Goal: Contribute content: Add original content to the website for others to see

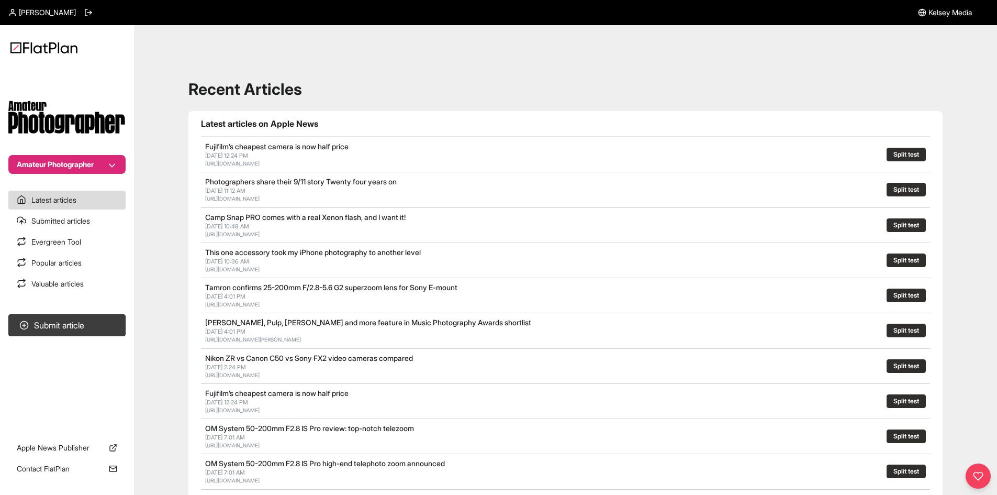
click at [103, 338] on section "Submit article" at bounding box center [67, 366] width 134 height 112
click at [105, 327] on button "Submit article" at bounding box center [66, 325] width 117 height 22
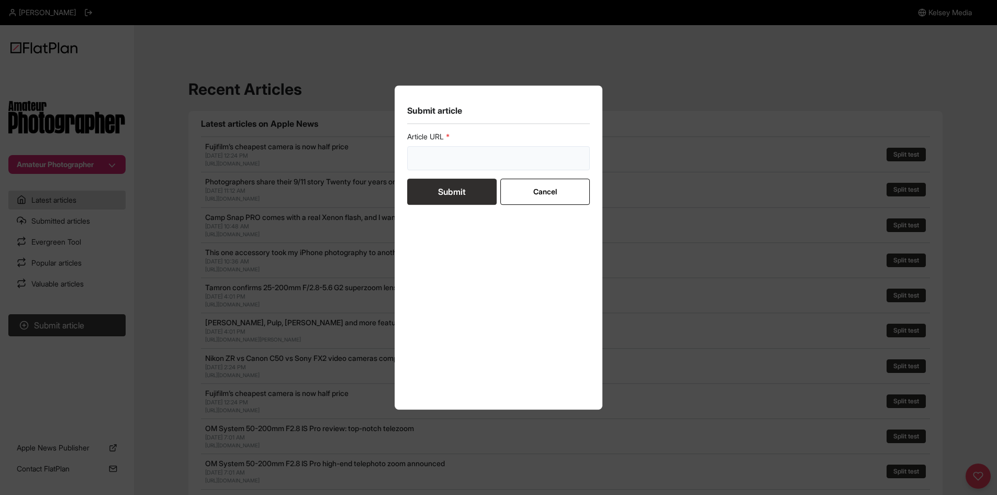
click at [466, 157] on input "url" at bounding box center [498, 158] width 183 height 24
paste input "[URL][DOMAIN_NAME]"
type input "[URL][DOMAIN_NAME]"
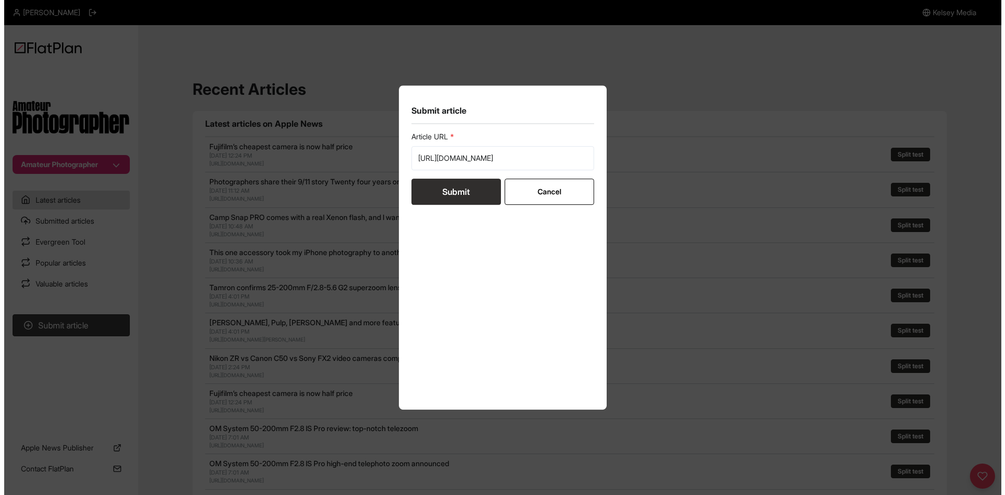
scroll to position [0, 0]
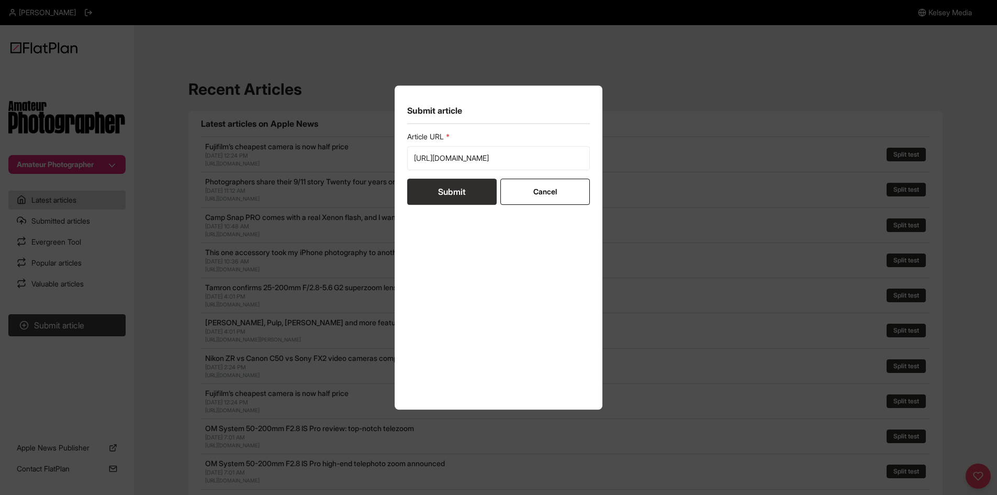
click at [453, 193] on button "Submit" at bounding box center [452, 192] width 90 height 26
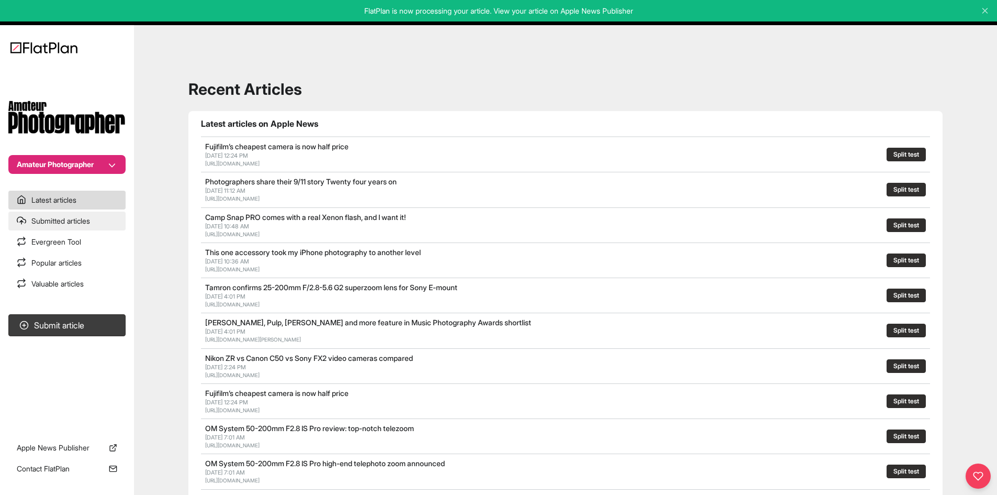
click at [81, 226] on link "Submitted articles" at bounding box center [66, 221] width 117 height 19
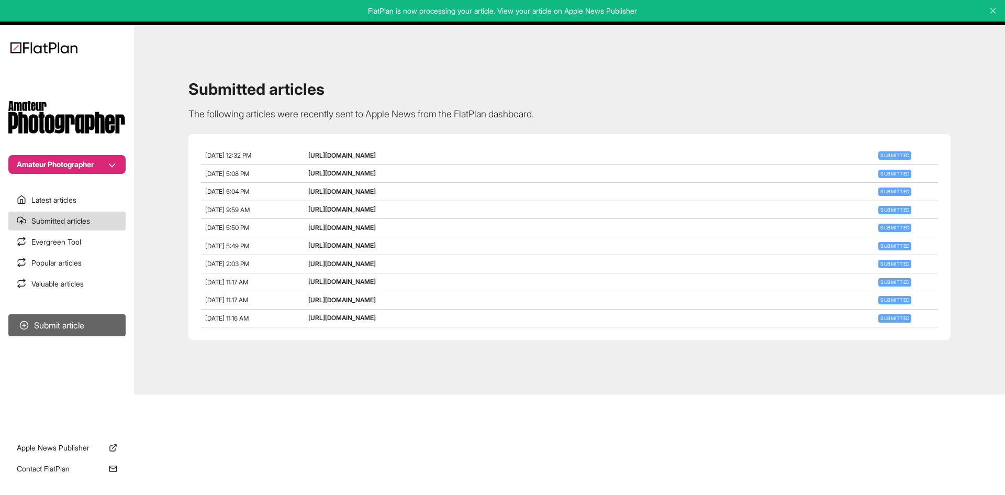
click at [114, 331] on button "Submit article" at bounding box center [66, 325] width 117 height 22
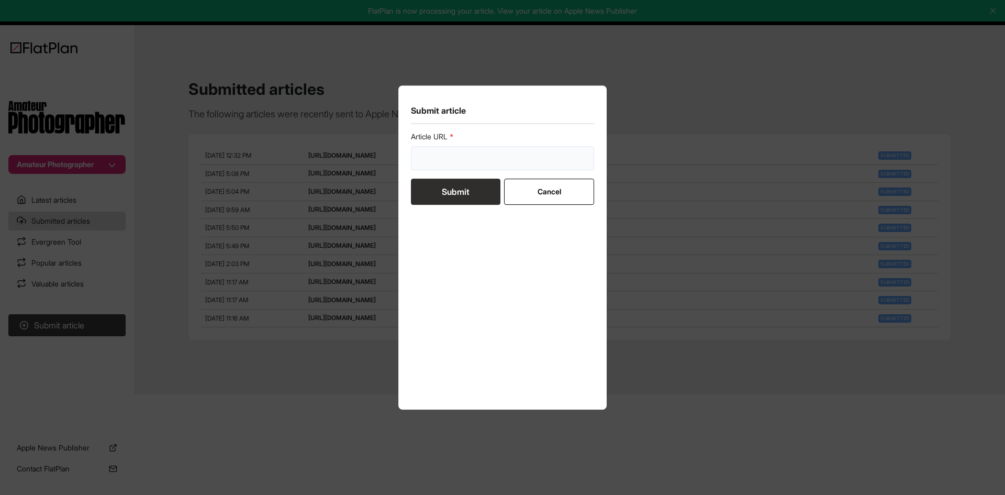
click at [444, 162] on input "url" at bounding box center [502, 158] width 183 height 24
paste input "[URL][DOMAIN_NAME]"
type input "[URL][DOMAIN_NAME]"
click at [437, 195] on button "Submit" at bounding box center [456, 192] width 90 height 26
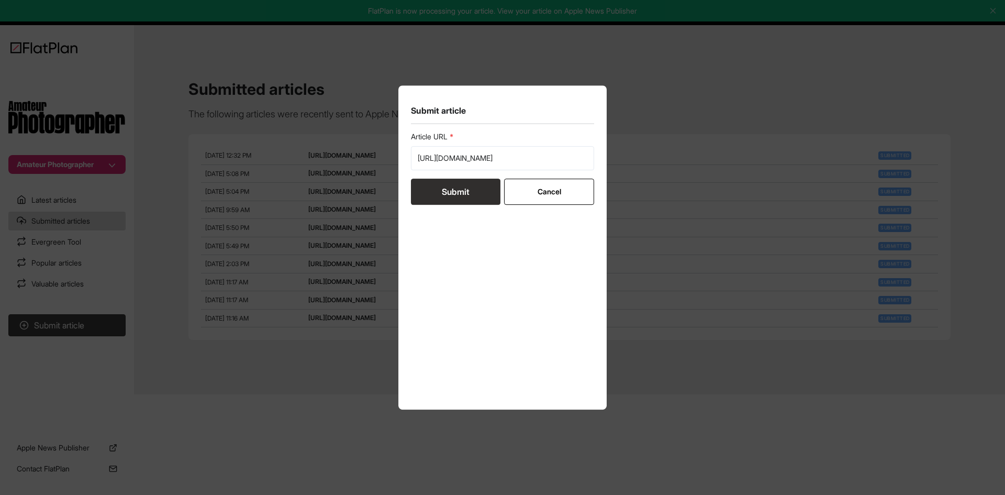
scroll to position [0, 0]
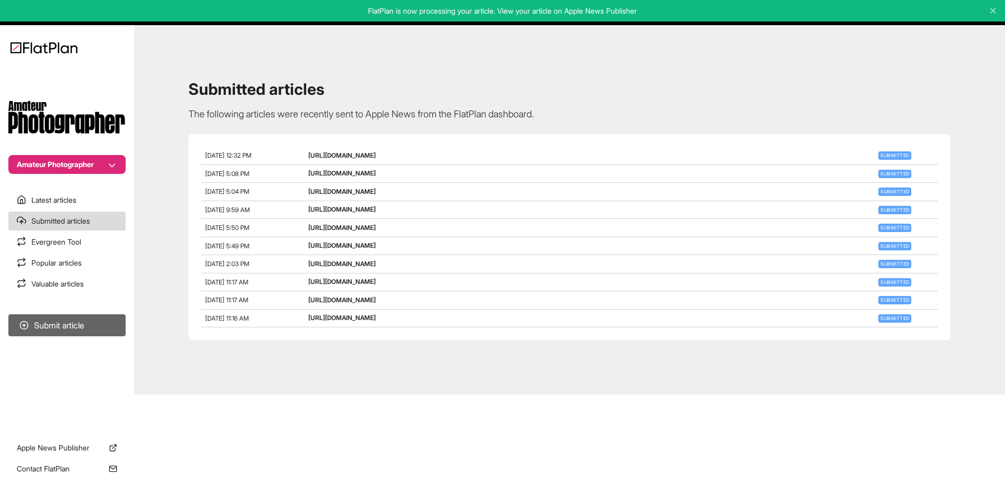
click at [95, 323] on button "Submit article" at bounding box center [66, 325] width 117 height 22
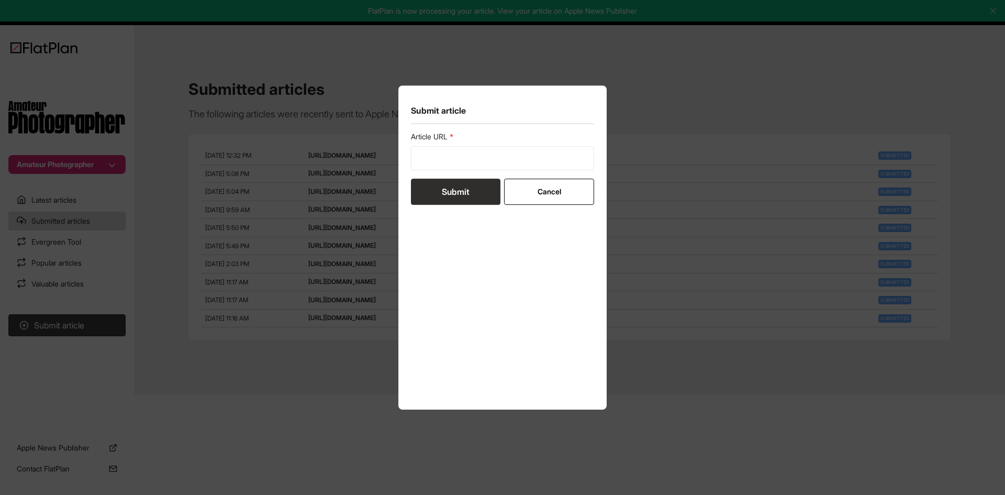
click at [419, 177] on form "Article URL Submit Cancel" at bounding box center [502, 167] width 183 height 73
click at [423, 157] on input "url" at bounding box center [502, 158] width 183 height 24
paste input "[URL][DOMAIN_NAME]"
type input "[URL][DOMAIN_NAME]"
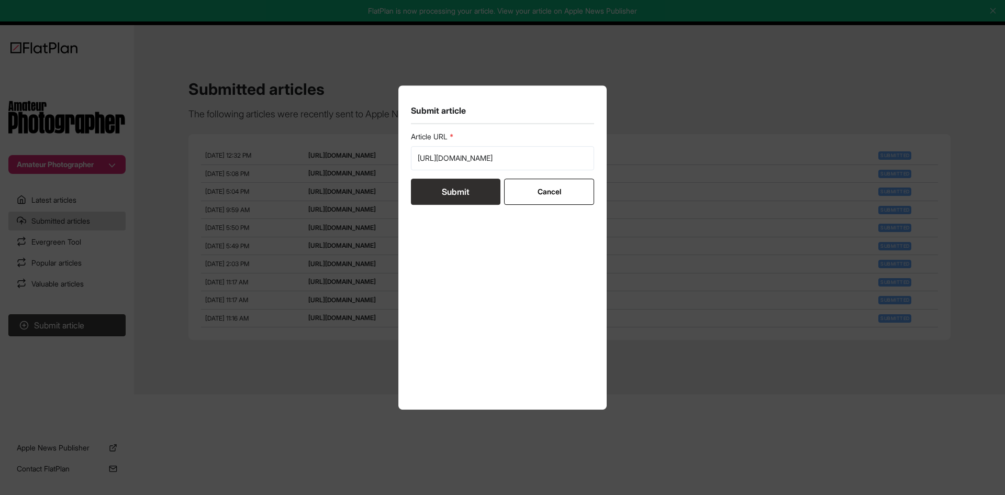
click at [436, 184] on button "Submit" at bounding box center [456, 192] width 90 height 26
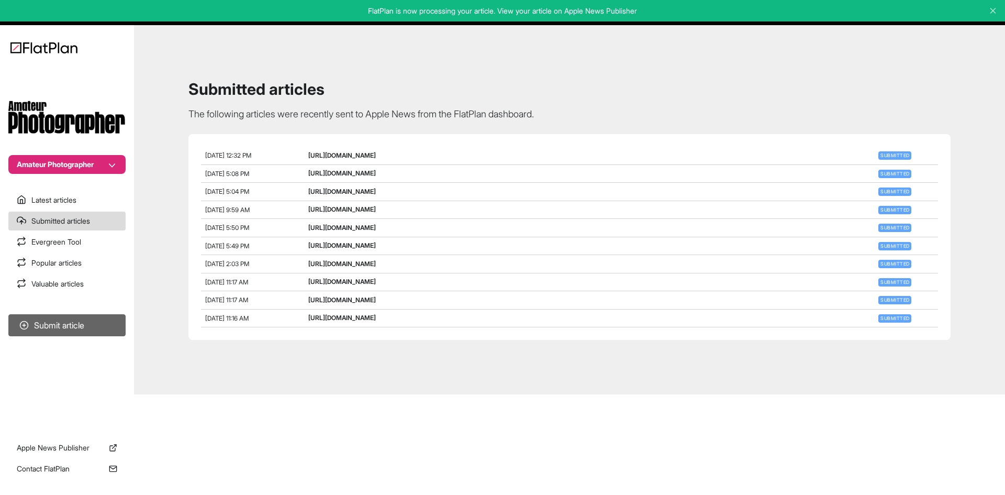
click at [108, 322] on button "Submit article" at bounding box center [66, 325] width 117 height 22
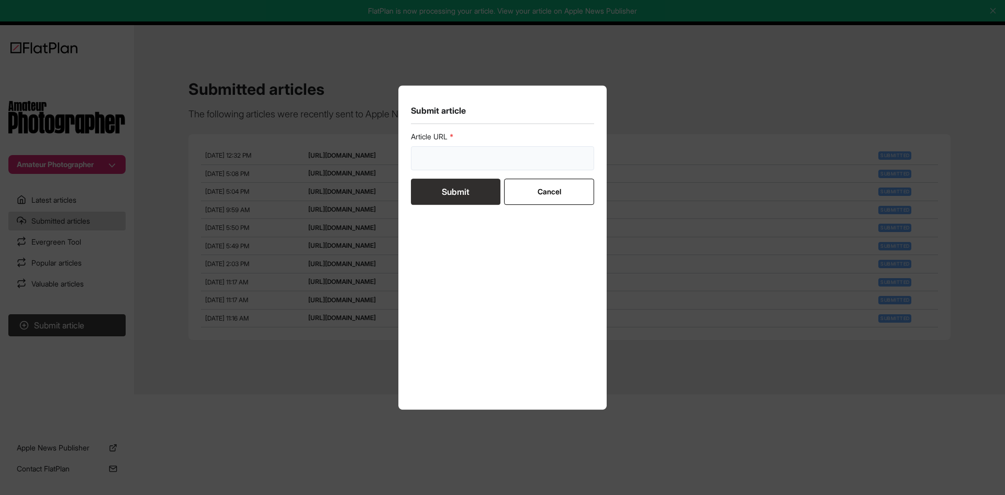
click at [492, 167] on input "url" at bounding box center [502, 158] width 183 height 24
paste input "[URL][DOMAIN_NAME]"
type input "[URL][DOMAIN_NAME]"
click at [453, 193] on button "Submit" at bounding box center [456, 192] width 90 height 26
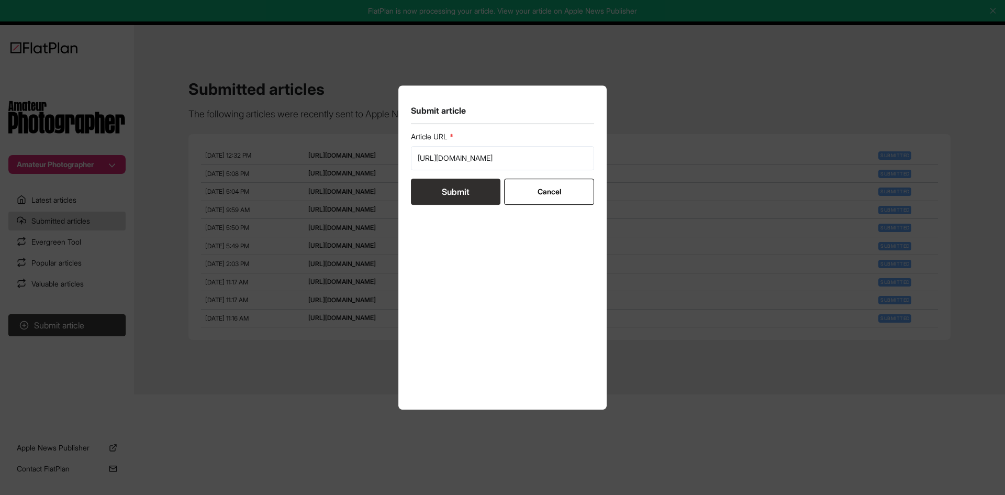
scroll to position [0, 0]
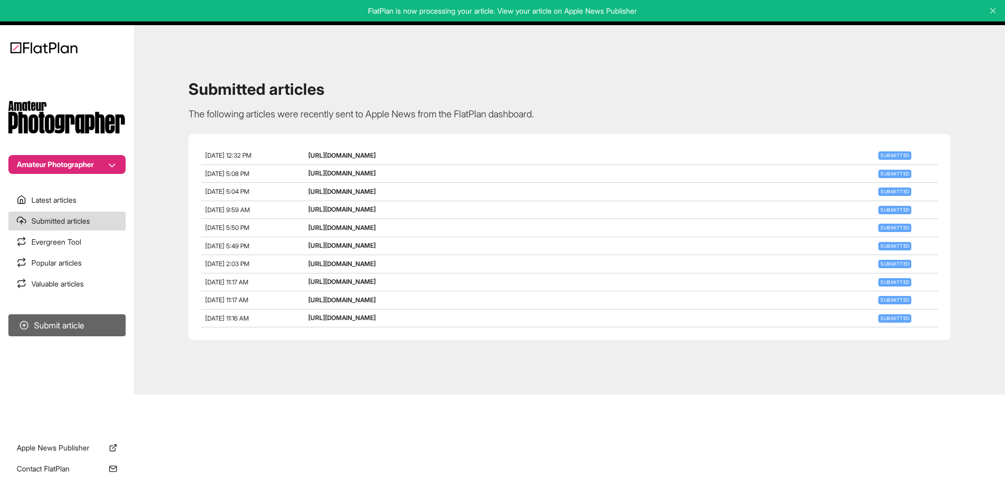
click at [72, 321] on button "Submit article" at bounding box center [66, 325] width 117 height 22
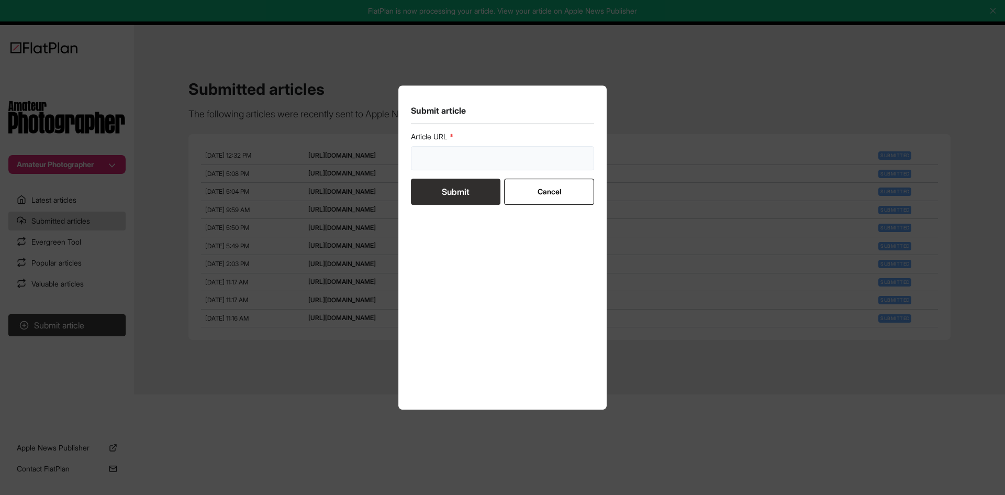
click at [459, 150] on input "url" at bounding box center [502, 158] width 183 height 24
paste input "[URL][DOMAIN_NAME]"
type input "[URL][DOMAIN_NAME]"
click at [452, 177] on form "Article URL https://amateurphotographer.com/buying-advice/best-vlogging-camera/…" at bounding box center [502, 167] width 183 height 73
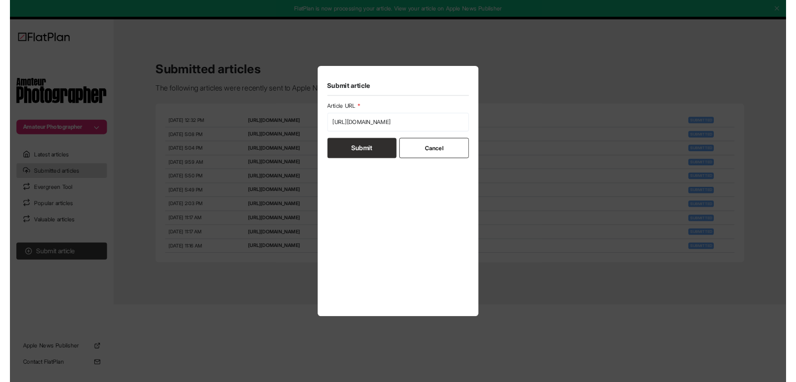
scroll to position [0, 0]
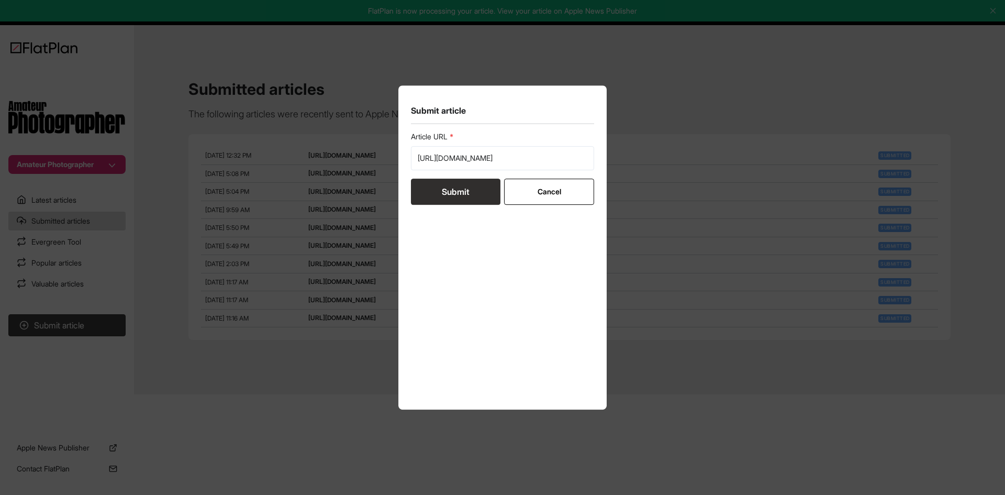
click at [434, 191] on button "Submit" at bounding box center [456, 192] width 90 height 26
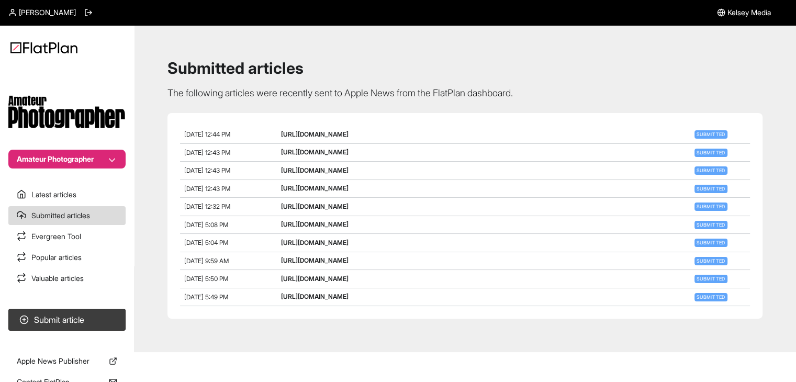
click at [550, 41] on div "Submitted articles The following articles were recently sent to Apple News from…" at bounding box center [465, 189] width 637 height 302
